Goal: Register for event/course

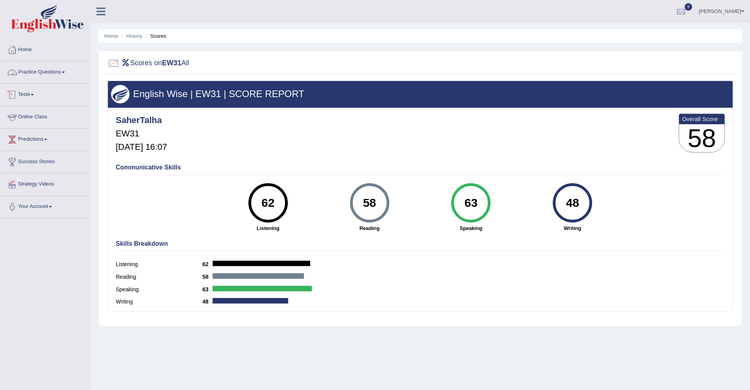
click at [38, 73] on link "Practice Questions" at bounding box center [45, 71] width 90 height 20
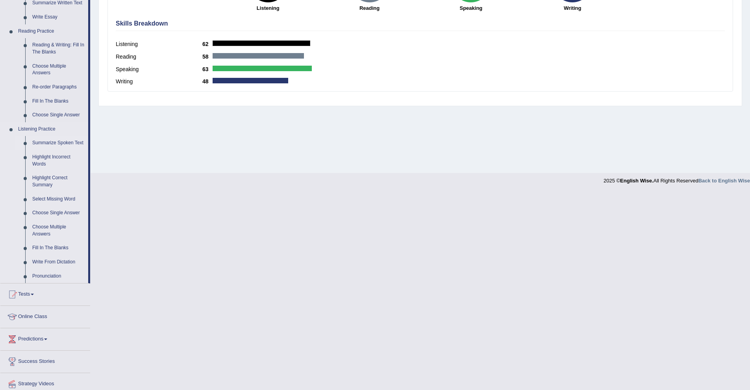
scroll to position [256, 0]
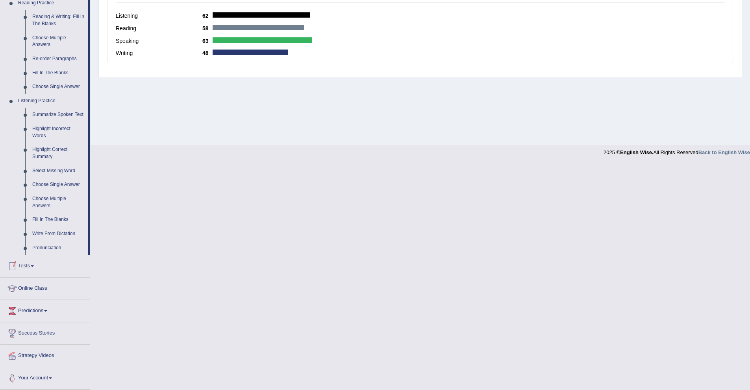
click at [30, 263] on link "Tests" at bounding box center [45, 265] width 90 height 20
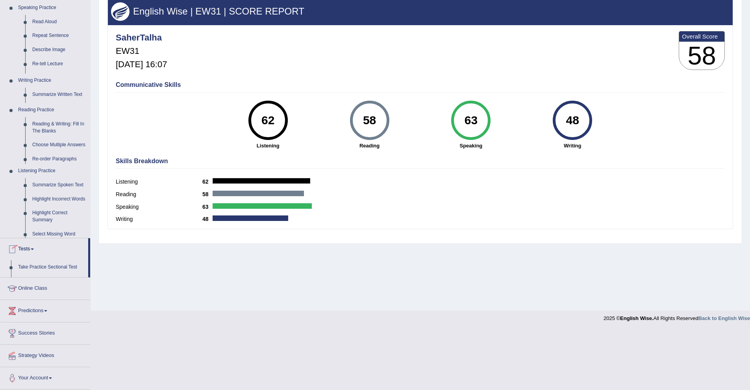
scroll to position [23, 0]
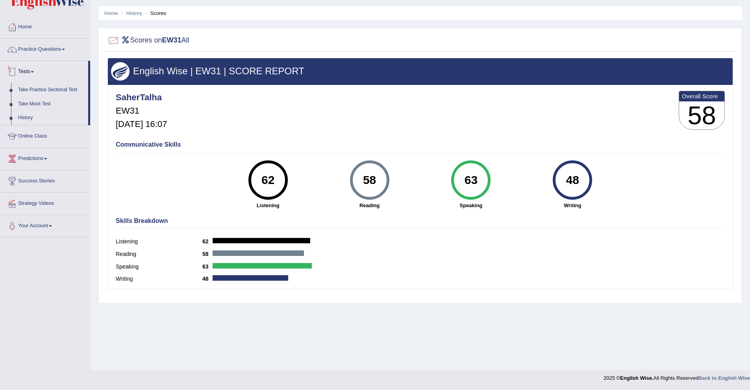
click at [34, 72] on span at bounding box center [32, 72] width 3 height 2
click at [38, 100] on link "Take Mock Test" at bounding box center [52, 104] width 74 height 14
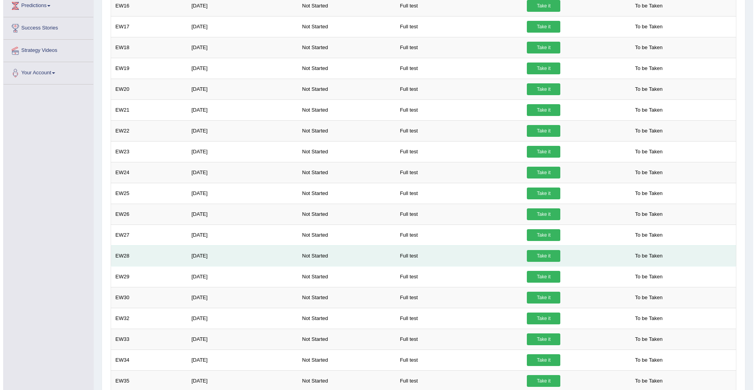
scroll to position [218, 0]
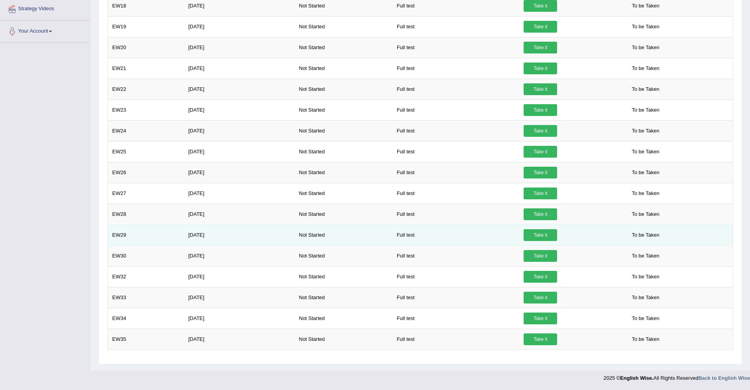
click at [540, 236] on link "Take it" at bounding box center [539, 235] width 33 height 12
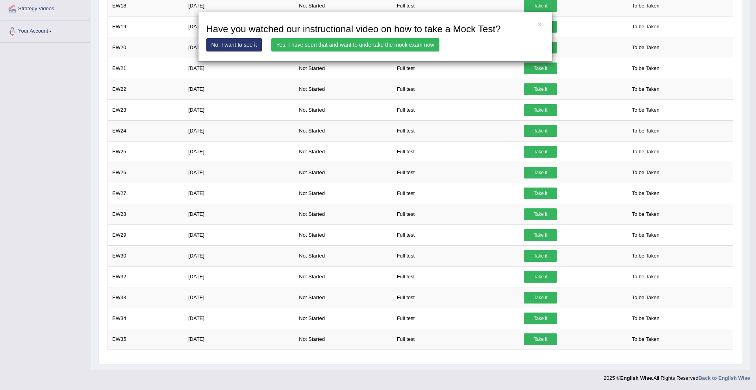
click at [300, 47] on link "Yes, I have seen that and want to undertake the mock exam now" at bounding box center [355, 44] width 168 height 13
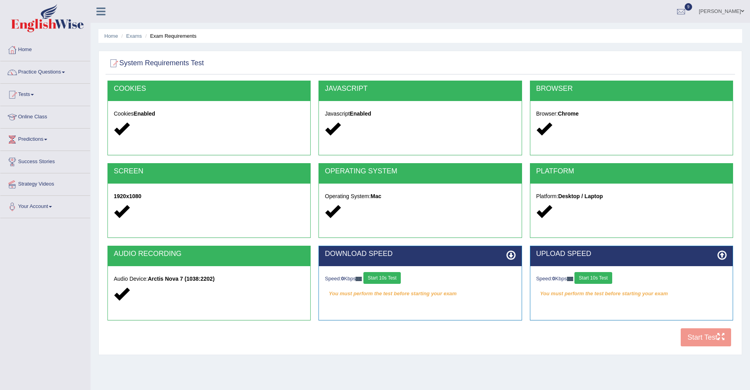
click at [390, 279] on button "Start 10s Test" at bounding box center [381, 278] width 37 height 12
click at [597, 281] on button "Start 10s Test" at bounding box center [592, 278] width 37 height 12
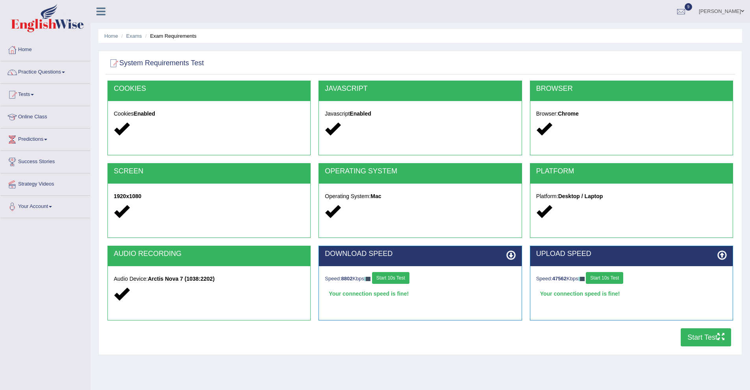
click at [697, 336] on button "Start Test" at bounding box center [706, 338] width 50 height 18
